Goal: Information Seeking & Learning: Learn about a topic

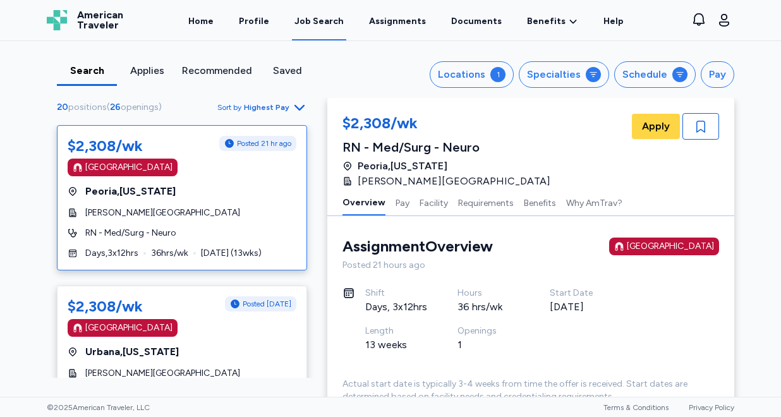
click at [278, 109] on span "Highest Pay" at bounding box center [266, 107] width 45 height 10
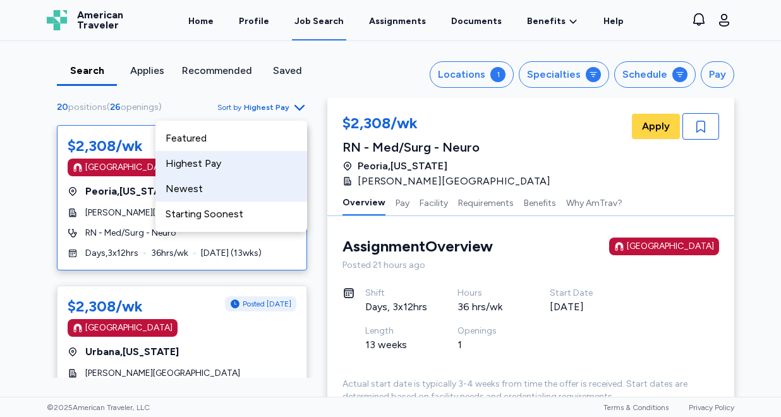
click at [250, 181] on div "Newest" at bounding box center [231, 188] width 152 height 25
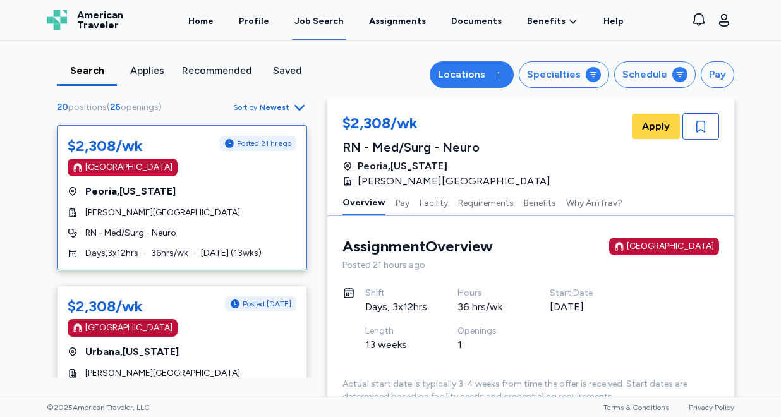
click at [506, 75] on div "1" at bounding box center [497, 74] width 15 height 15
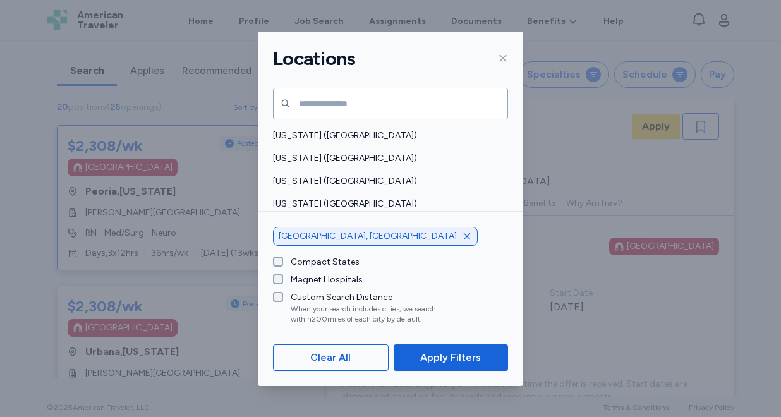
click at [464, 239] on icon "button" at bounding box center [467, 236] width 6 height 6
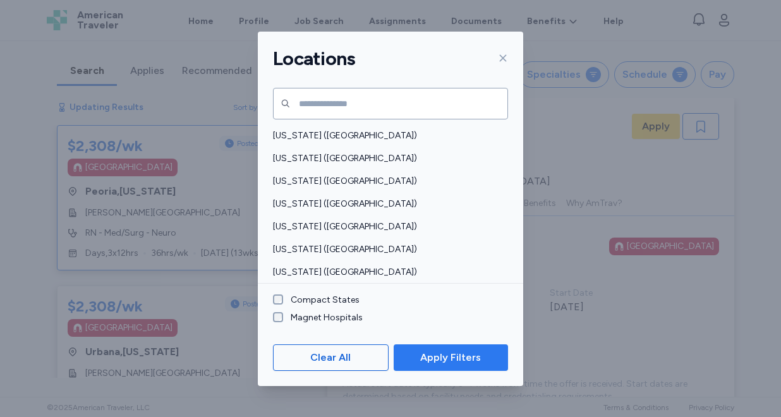
click at [434, 354] on span "Apply Filters" at bounding box center [450, 357] width 61 height 15
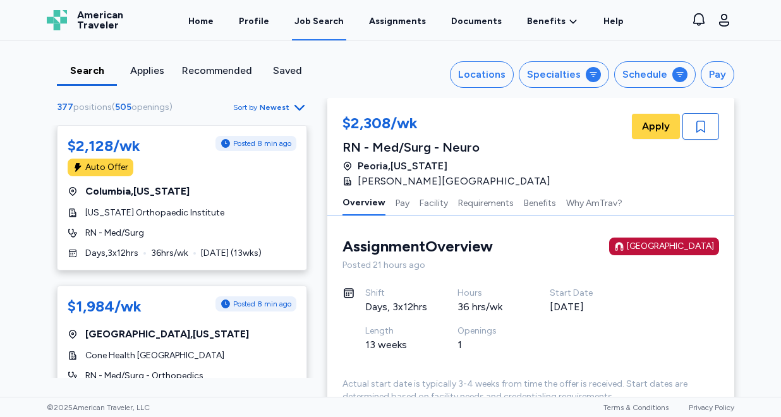
click at [286, 106] on span "Newest" at bounding box center [275, 107] width 30 height 10
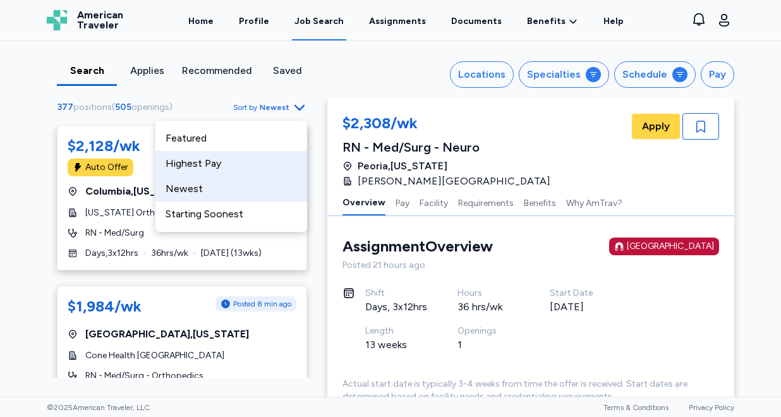
click at [258, 162] on div "Highest Pay" at bounding box center [231, 163] width 152 height 25
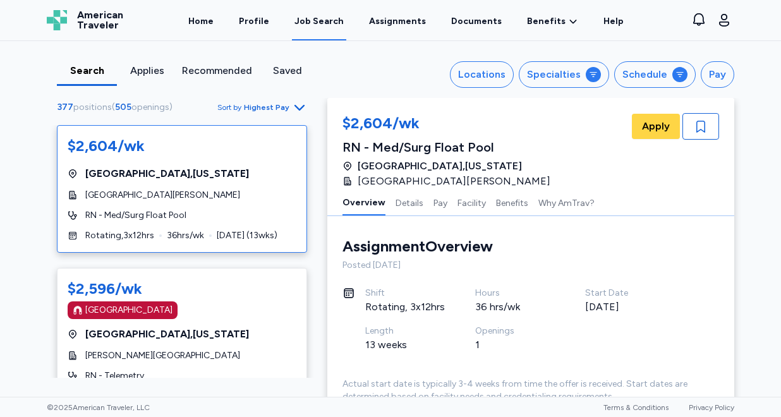
scroll to position [1, 0]
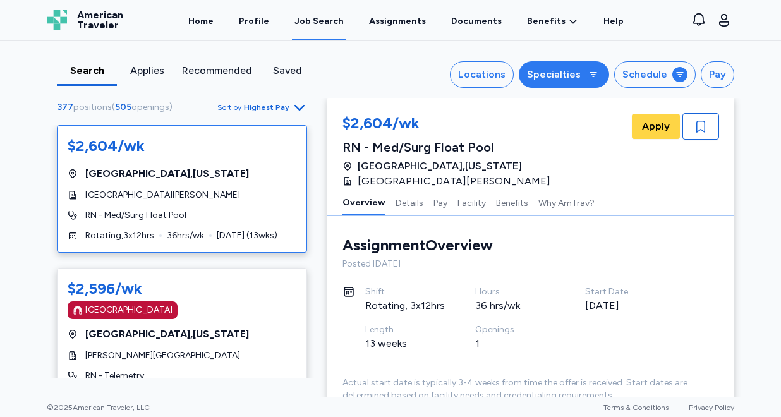
click at [598, 77] on icon at bounding box center [593, 75] width 10 height 10
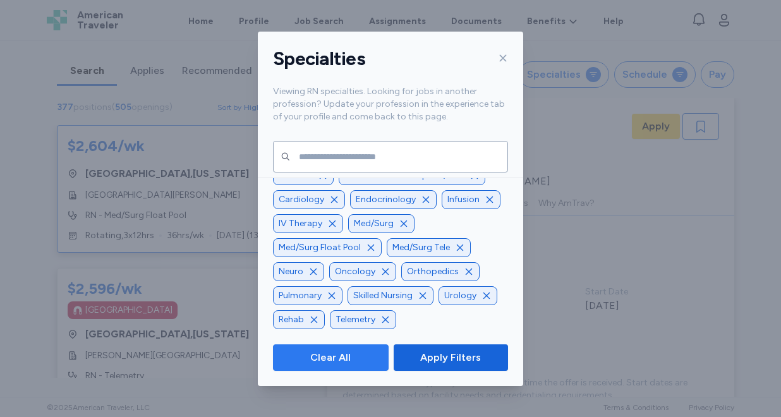
click at [342, 353] on span "Clear All" at bounding box center [330, 357] width 40 height 15
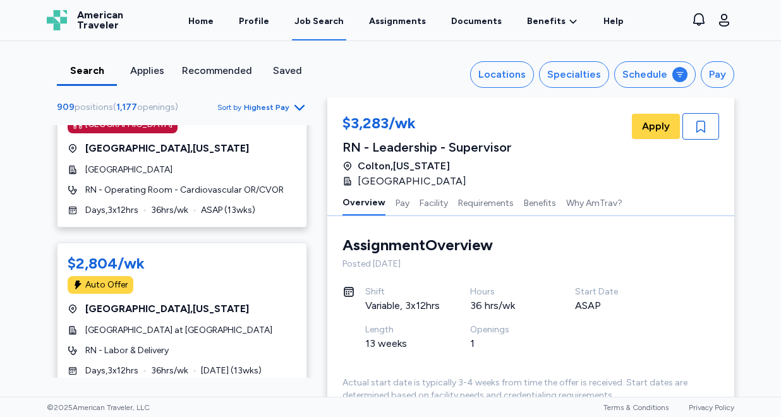
scroll to position [6311, 0]
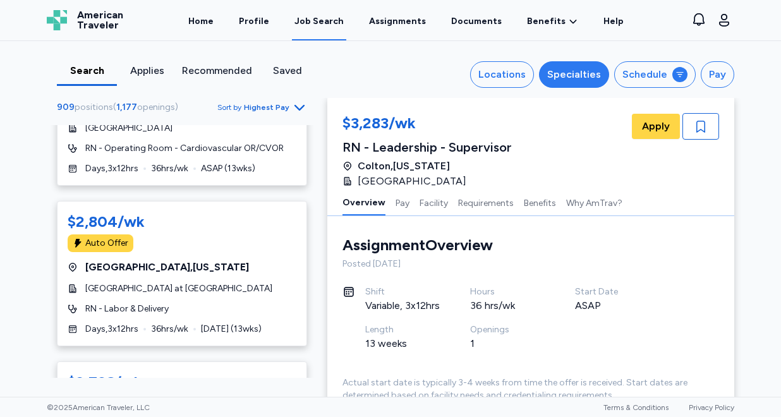
click at [581, 69] on div "Specialties" at bounding box center [574, 74] width 54 height 15
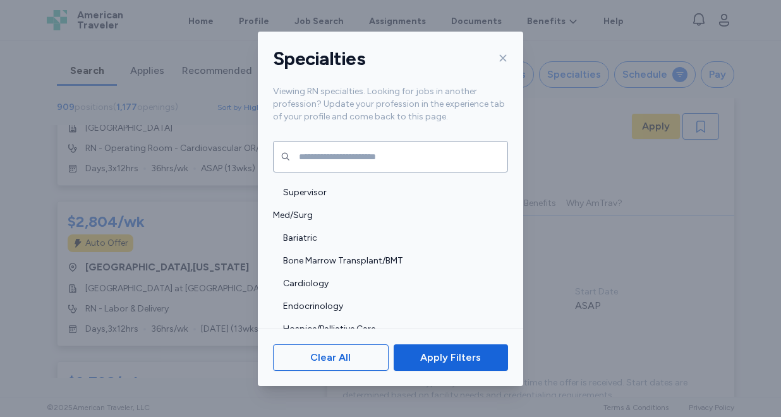
scroll to position [1238, 0]
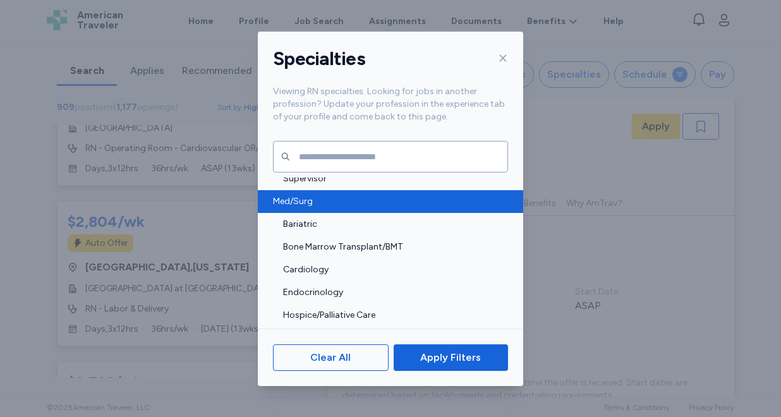
click at [438, 205] on span "Med/Surg" at bounding box center [386, 201] width 227 height 13
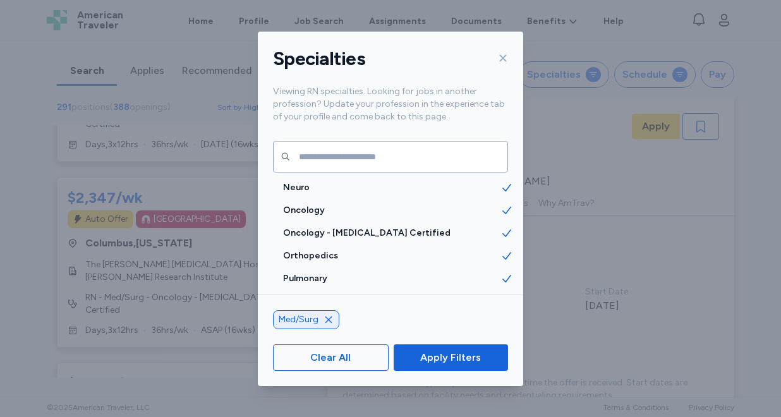
scroll to position [1525, 0]
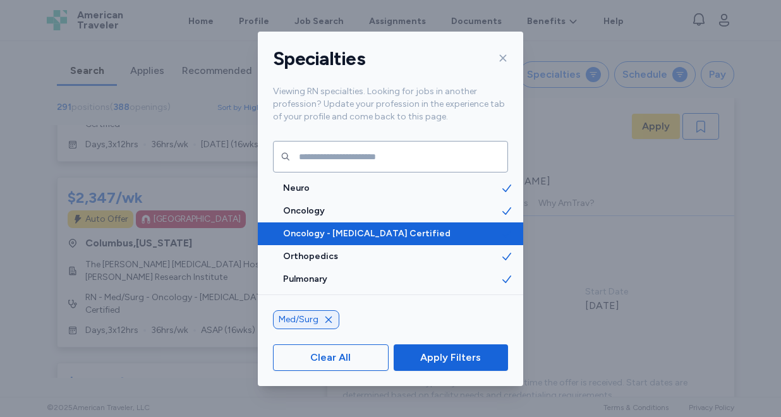
click at [408, 233] on span "Oncology - [MEDICAL_DATA] Certified" at bounding box center [391, 233] width 217 height 13
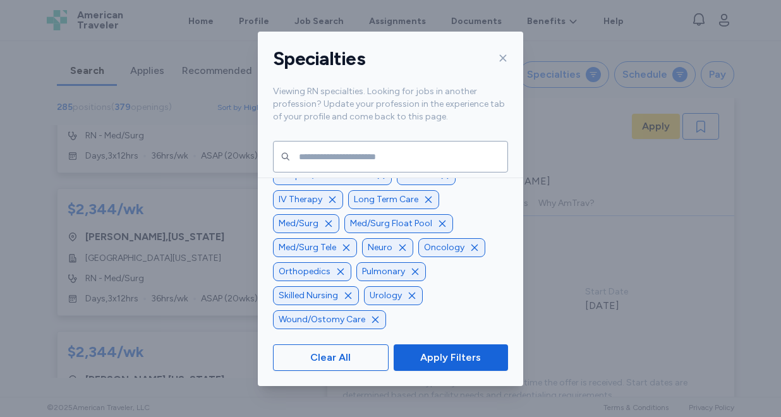
click at [375, 318] on icon "button" at bounding box center [375, 320] width 10 height 10
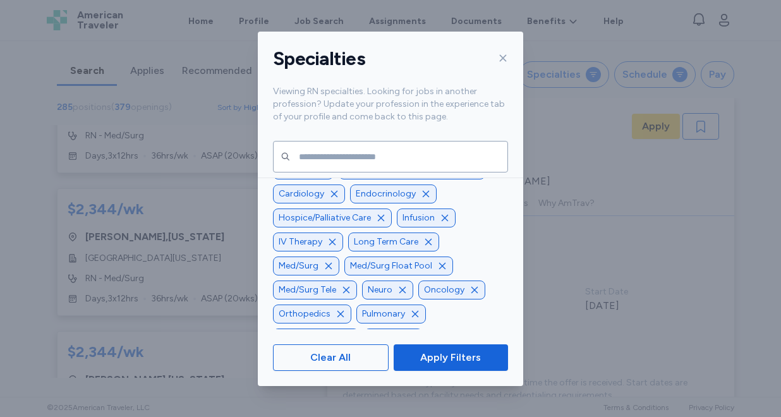
scroll to position [-27, 0]
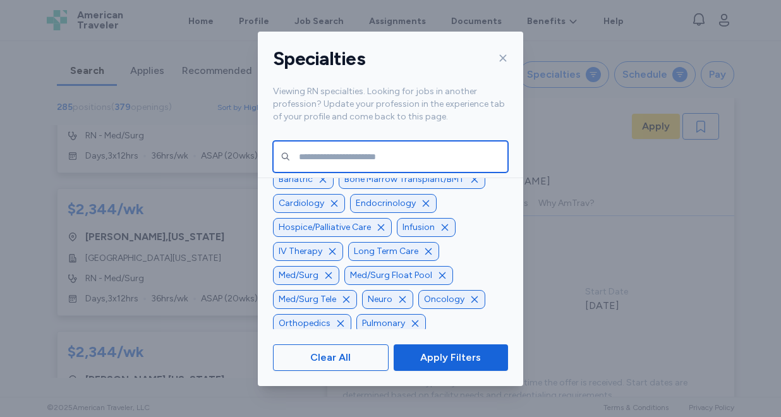
click at [368, 159] on input "text" at bounding box center [390, 157] width 235 height 32
type input "****"
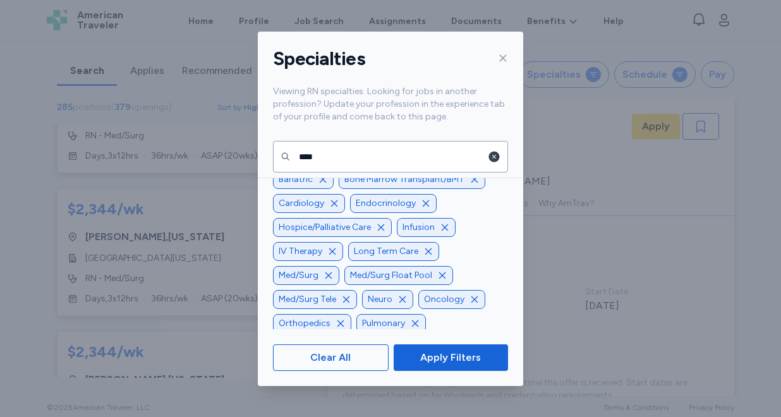
click at [495, 160] on icon "button" at bounding box center [494, 157] width 11 height 11
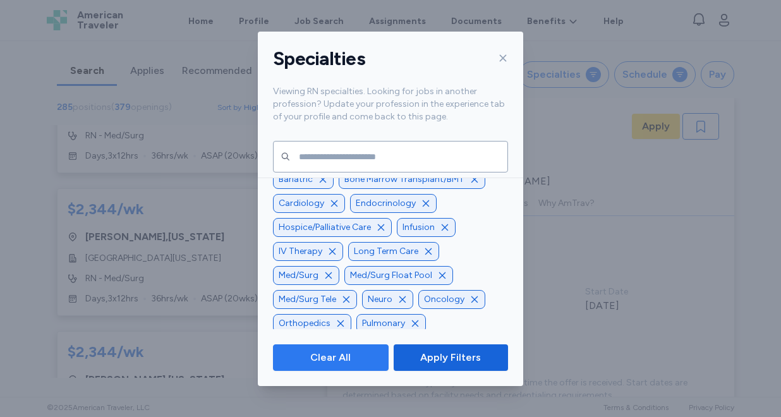
click at [327, 361] on span "Clear All" at bounding box center [330, 357] width 40 height 15
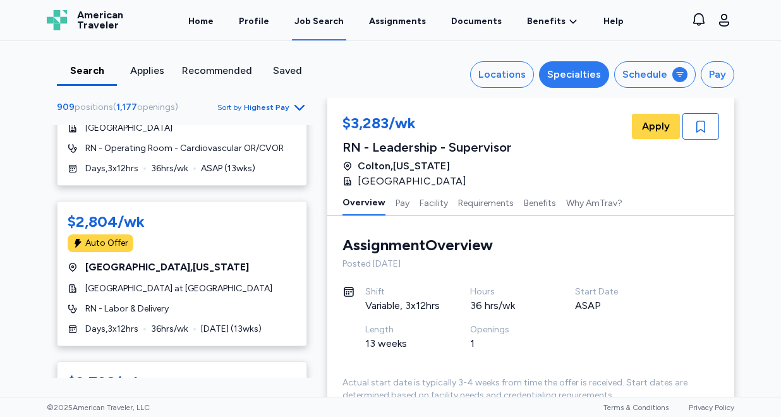
click at [572, 77] on div "Specialties" at bounding box center [574, 74] width 54 height 15
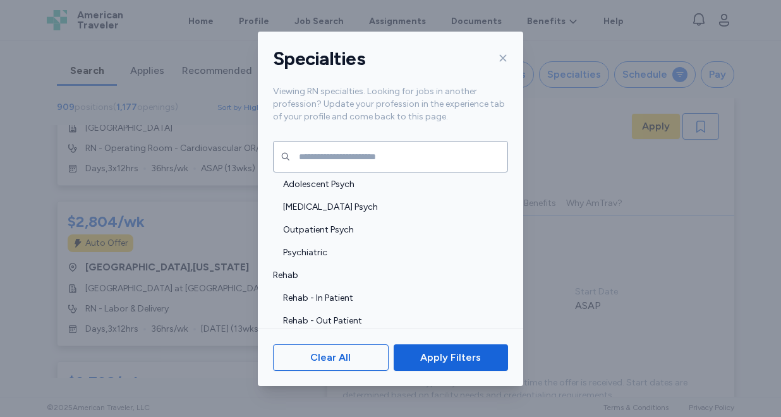
scroll to position [2874, 0]
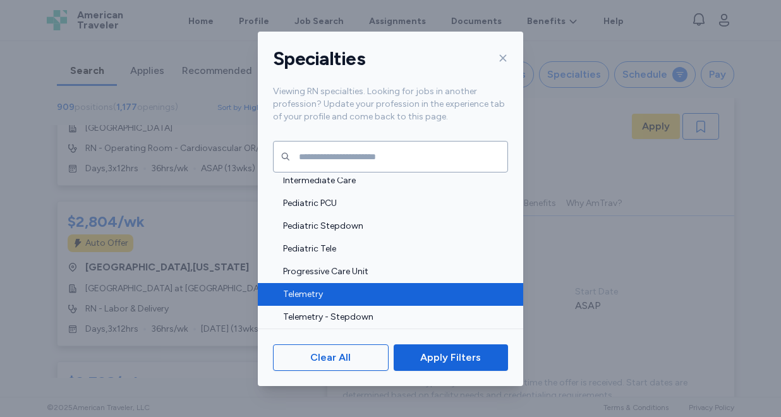
click at [306, 302] on div "Telemetry" at bounding box center [390, 294] width 265 height 23
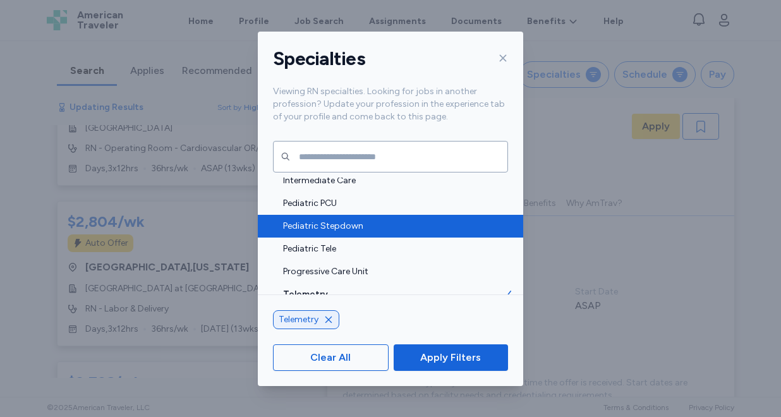
scroll to position [2909, 0]
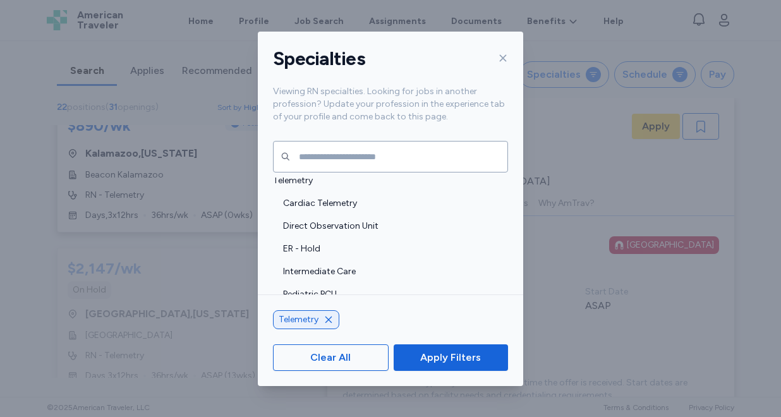
scroll to position [2759, 0]
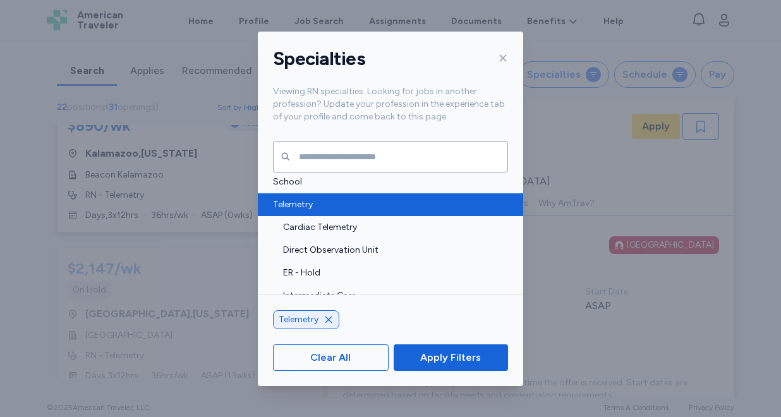
click at [425, 212] on div "Telemetry" at bounding box center [390, 204] width 265 height 23
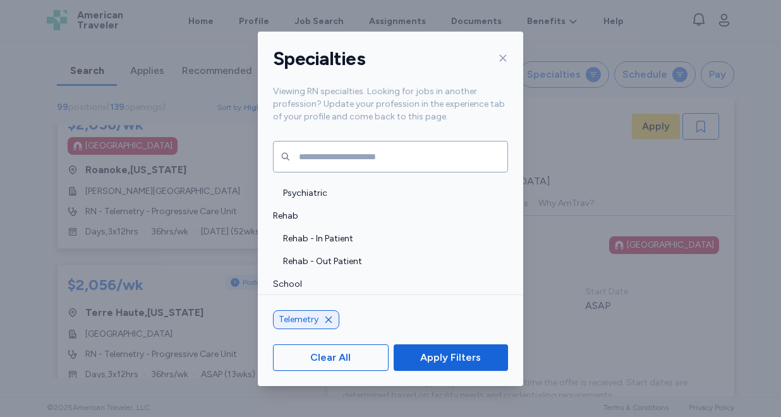
scroll to position [2644, 0]
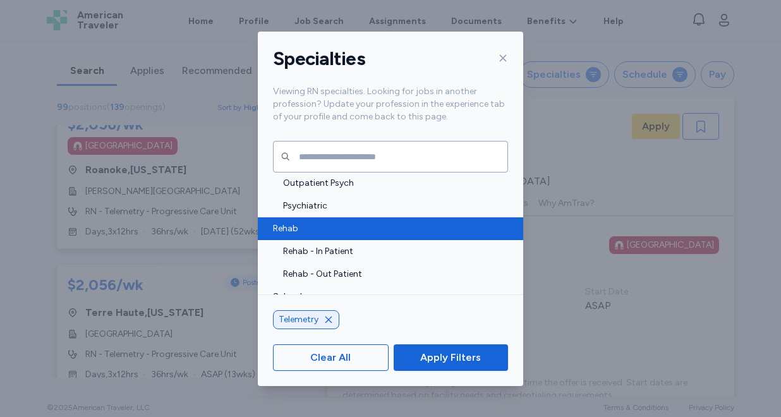
click at [403, 229] on span "Rehab" at bounding box center [386, 228] width 227 height 13
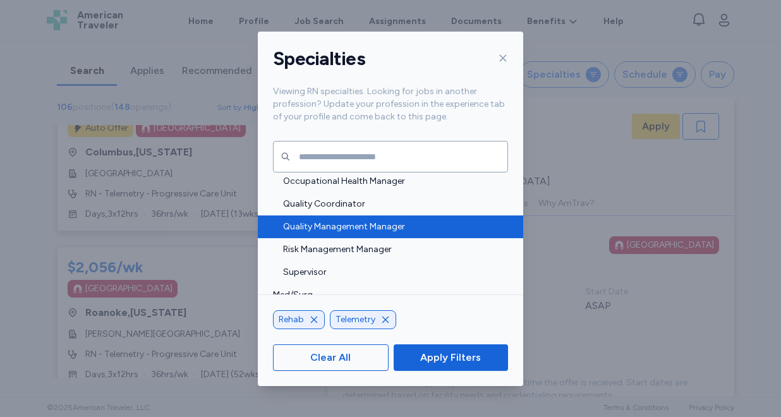
scroll to position [1199, 0]
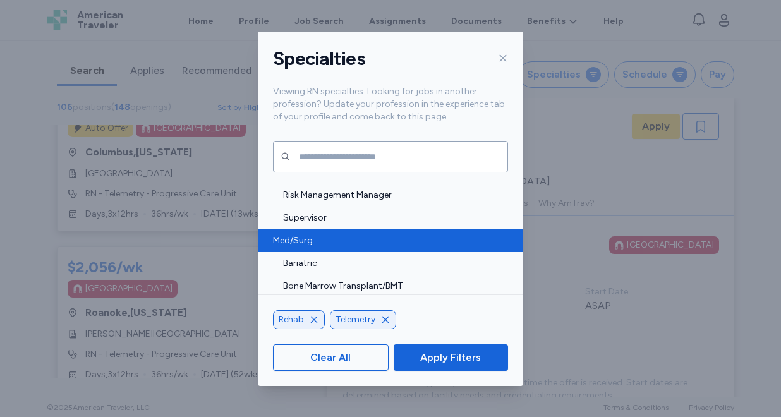
click at [385, 243] on span "Med/Surg" at bounding box center [386, 240] width 227 height 13
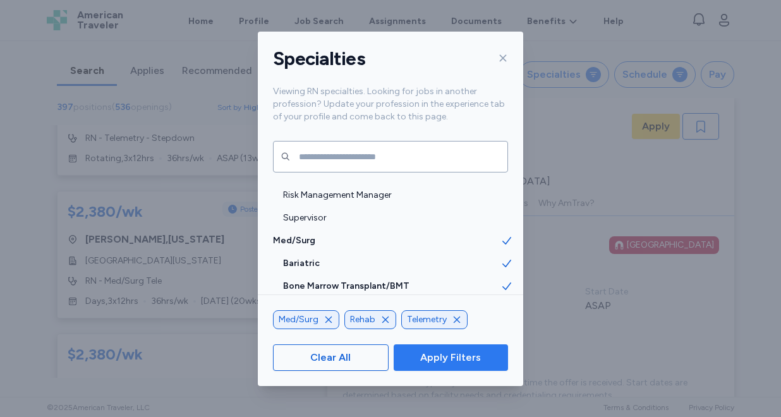
click at [442, 351] on span "Apply Filters" at bounding box center [450, 357] width 61 height 15
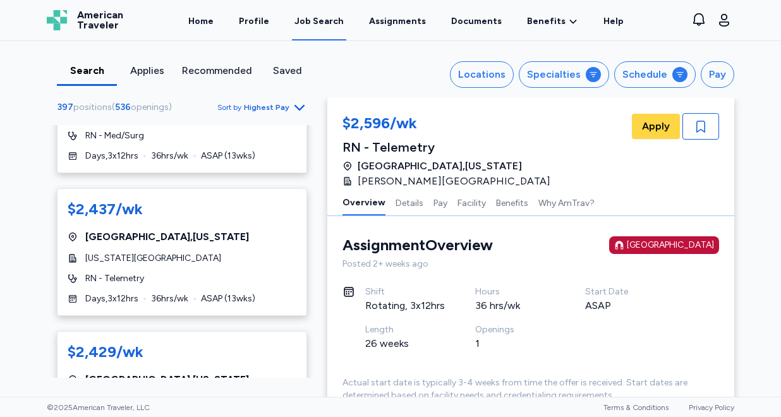
scroll to position [4715, 0]
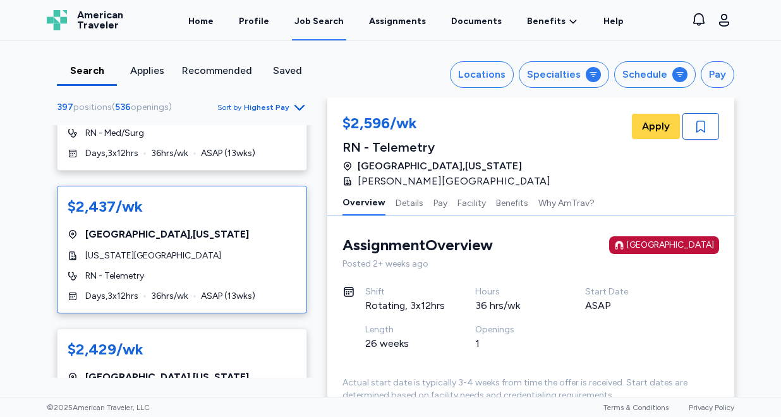
click at [253, 227] on div "[GEOGRAPHIC_DATA] , [US_STATE]" at bounding box center [182, 234] width 229 height 15
